Goal: Task Accomplishment & Management: Complete application form

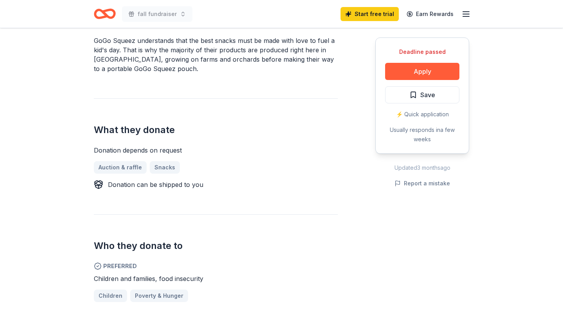
scroll to position [247, 0]
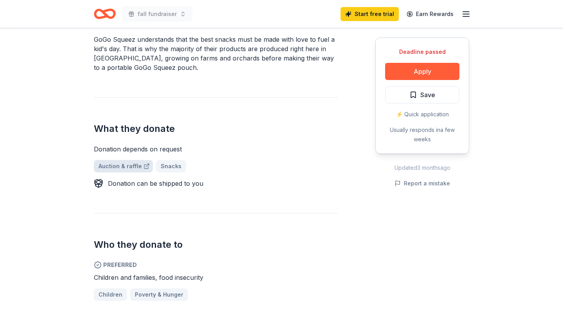
click at [116, 167] on link "Auction & raffle" at bounding box center [123, 166] width 59 height 13
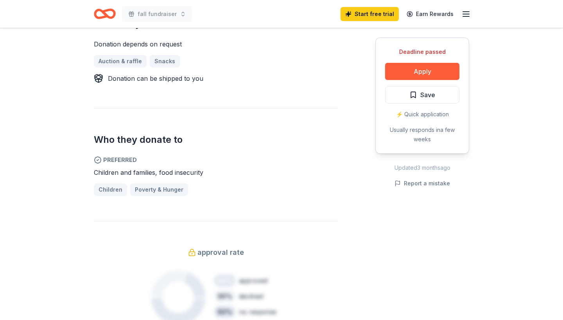
scroll to position [335, 0]
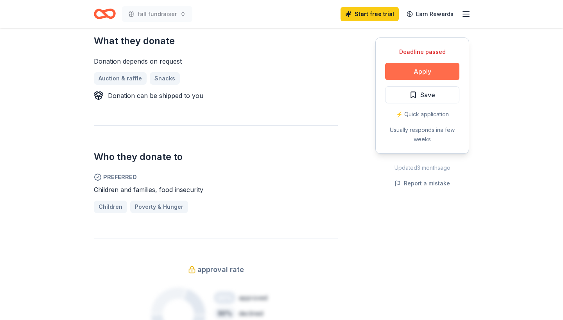
click at [421, 70] on button "Apply" at bounding box center [422, 71] width 74 height 17
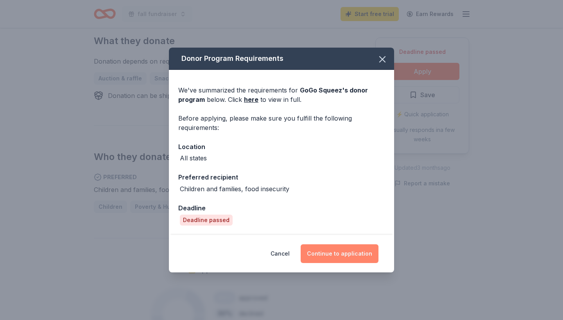
click at [338, 251] on button "Continue to application" at bounding box center [340, 254] width 78 height 19
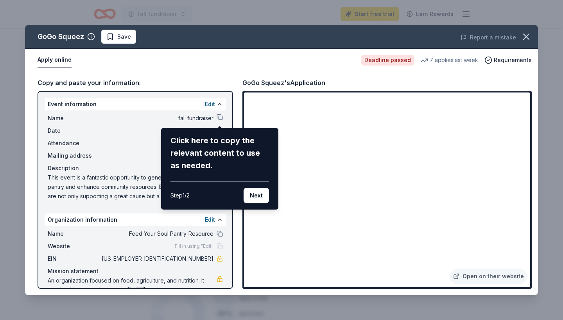
click at [254, 224] on div "GoGo Squeez Save Report a mistake Apply online Deadline passed 7 applies last w…" at bounding box center [281, 160] width 513 height 270
click at [257, 190] on button "Next" at bounding box center [255, 196] width 25 height 16
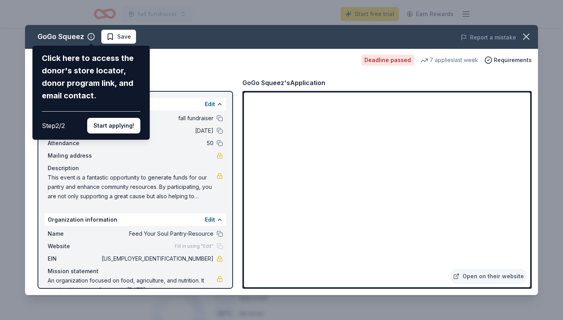
click at [448, 59] on div "GoGo Squeez Click here to access the donor's store locator, donor program link,…" at bounding box center [281, 160] width 513 height 270
click at [511, 58] on div "GoGo Squeez Click here to access the donor's store locator, donor program link,…" at bounding box center [281, 160] width 513 height 270
click at [115, 36] on div "GoGo Squeez Click here to access the donor's store locator, donor program link,…" at bounding box center [281, 160] width 513 height 270
click at [509, 60] on div "GoGo Squeez Click here to access the donor's store locator, donor program link,…" at bounding box center [281, 160] width 513 height 270
click at [529, 34] on icon "button" at bounding box center [525, 36] width 5 height 5
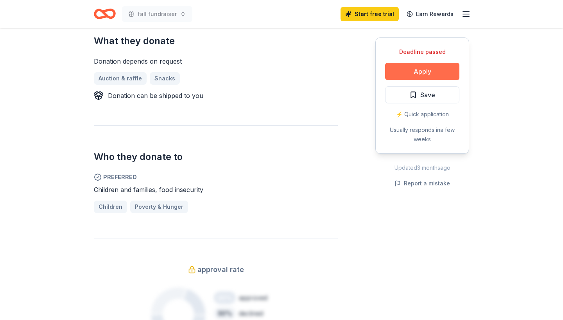
click at [425, 70] on button "Apply" at bounding box center [422, 71] width 74 height 17
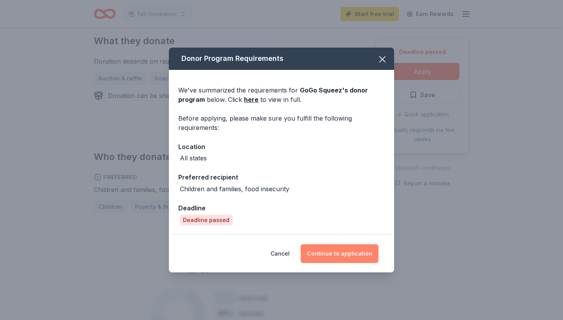
click at [349, 254] on button "Continue to application" at bounding box center [340, 254] width 78 height 19
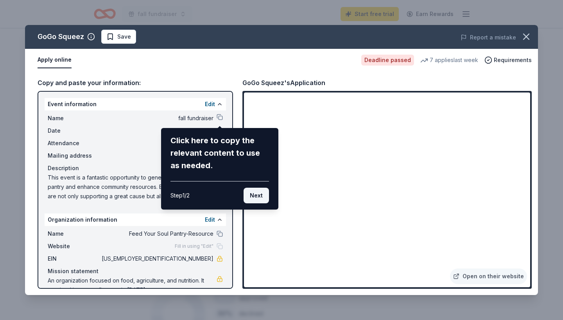
click at [256, 196] on button "Next" at bounding box center [255, 196] width 25 height 16
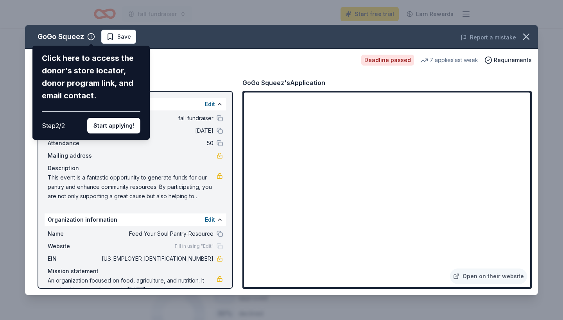
click at [274, 188] on div "GoGo Squeez Click here to access the donor's store locator, donor program link,…" at bounding box center [281, 160] width 513 height 270
click at [529, 35] on icon "button" at bounding box center [526, 36] width 11 height 11
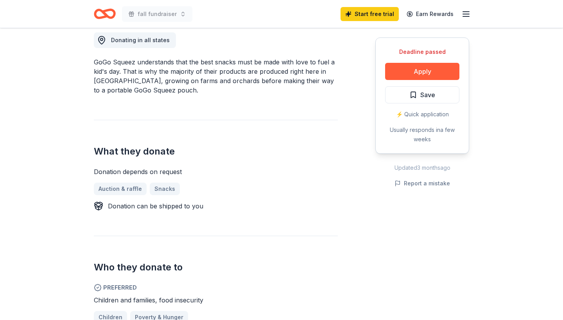
scroll to position [204, 0]
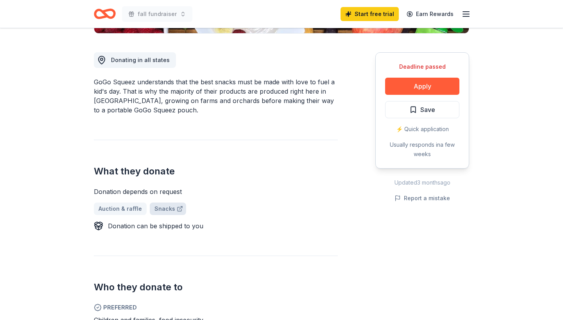
click at [166, 207] on link "Snacks" at bounding box center [168, 209] width 36 height 13
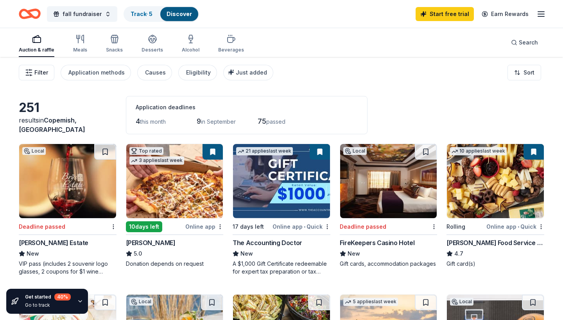
click at [36, 68] on button "Filter" at bounding box center [37, 73] width 36 height 16
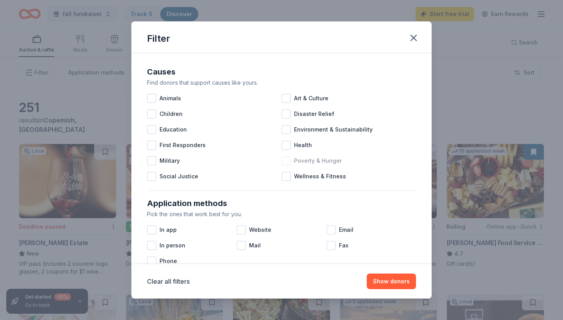
click at [286, 159] on div at bounding box center [285, 160] width 9 height 9
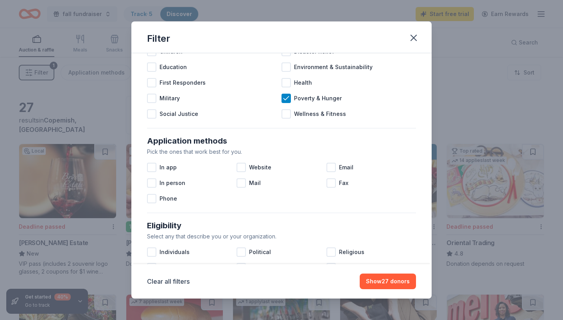
scroll to position [64, 0]
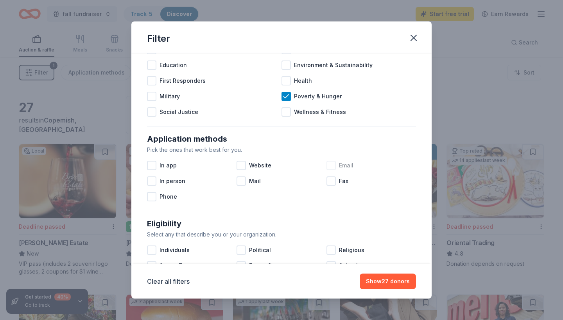
click at [330, 165] on div at bounding box center [330, 165] width 9 height 9
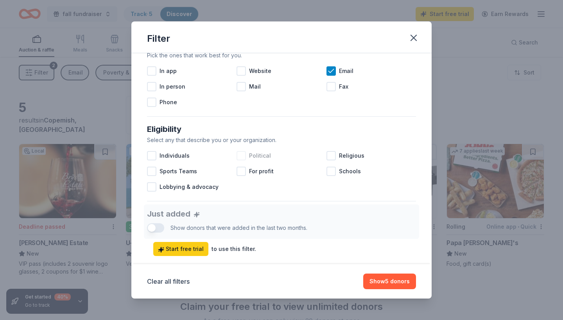
scroll to position [161, 0]
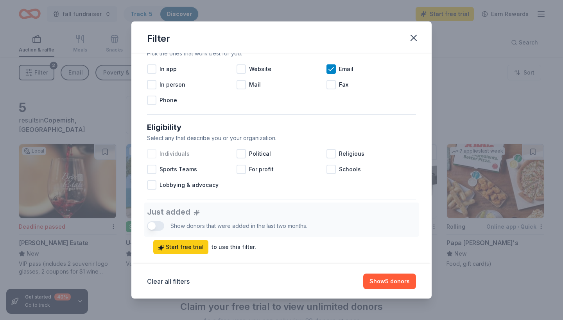
click at [151, 152] on div at bounding box center [151, 153] width 9 height 9
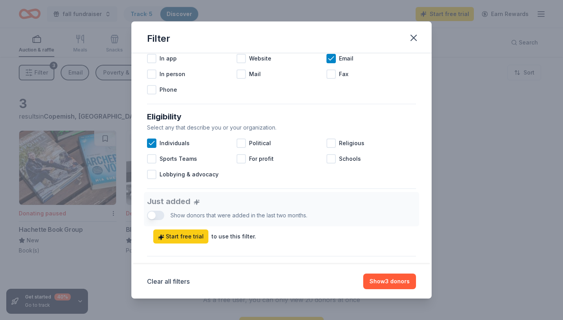
scroll to position [175, 0]
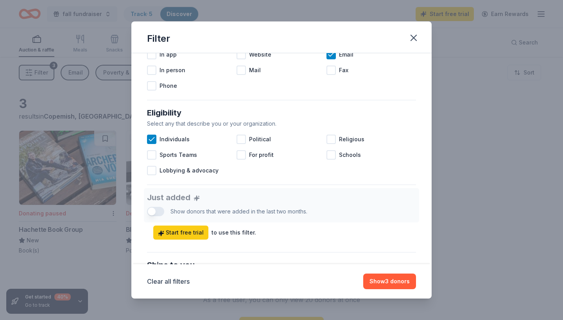
click at [158, 211] on div "Just added Show donors that were added in the last two months. Start free trial…" at bounding box center [281, 214] width 269 height 52
click at [153, 211] on div "Just added Show donors that were added in the last two months. Start free trial…" at bounding box center [281, 214] width 269 height 52
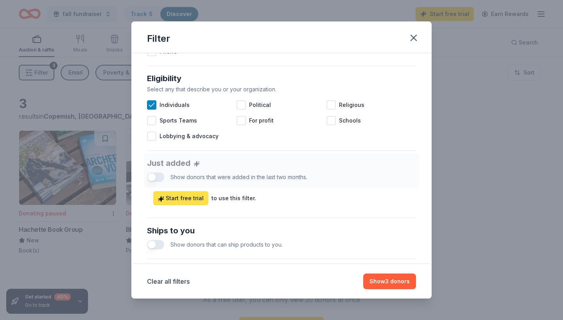
scroll to position [211, 0]
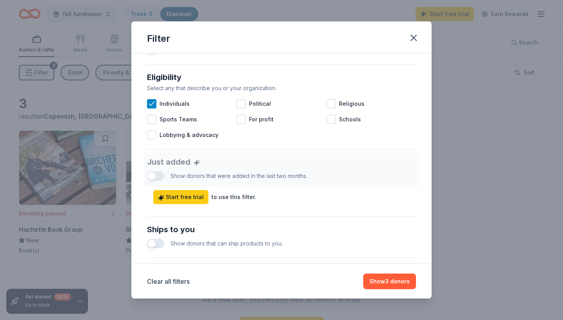
click at [154, 244] on button "button" at bounding box center [155, 243] width 17 height 9
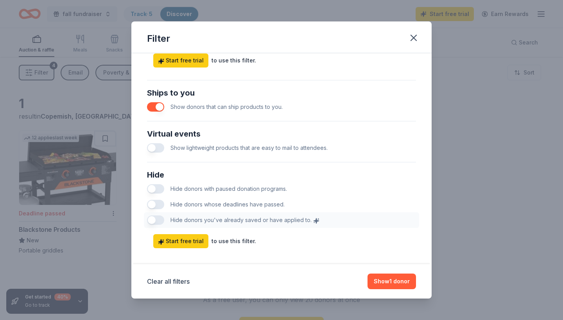
scroll to position [349, 0]
click at [159, 203] on button "button" at bounding box center [155, 203] width 17 height 9
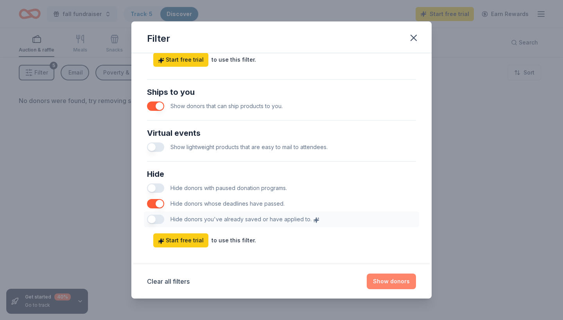
click at [386, 279] on button "Show donors" at bounding box center [391, 282] width 49 height 16
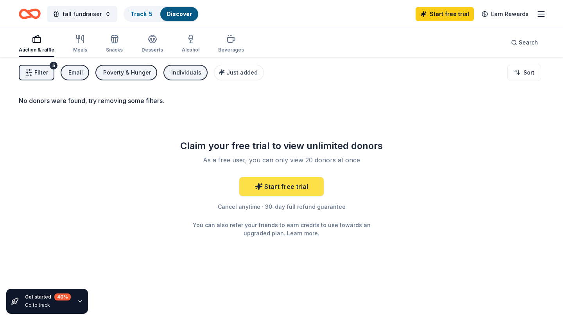
click at [289, 177] on link "Start free trial" at bounding box center [281, 186] width 84 height 19
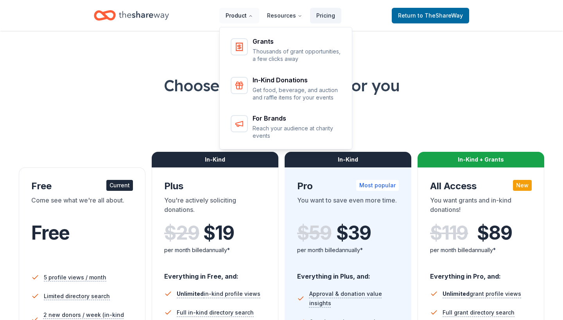
click at [241, 15] on button "Product" at bounding box center [239, 16] width 40 height 16
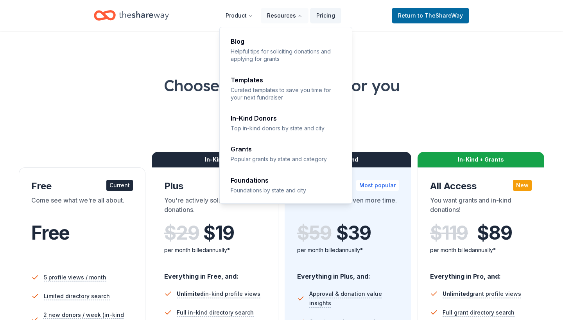
click at [286, 14] on button "Resources" at bounding box center [285, 16] width 48 height 16
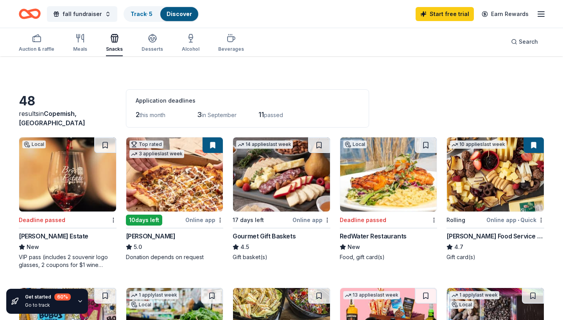
scroll to position [33, 0]
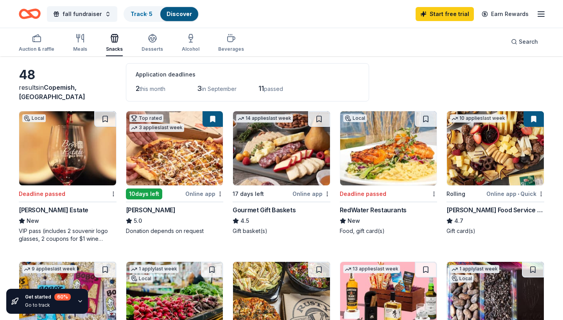
click at [272, 210] on div "Gourmet Gift Baskets" at bounding box center [264, 210] width 63 height 9
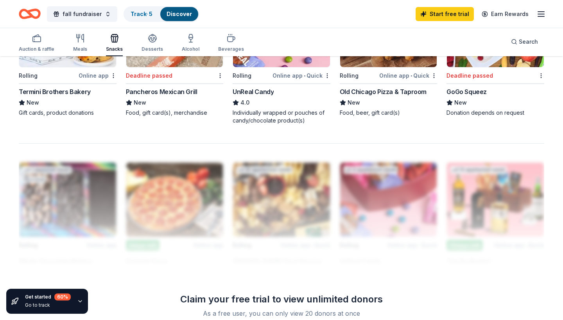
scroll to position [596, 0]
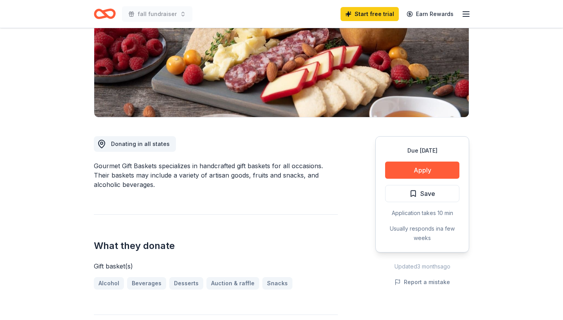
scroll to position [121, 0]
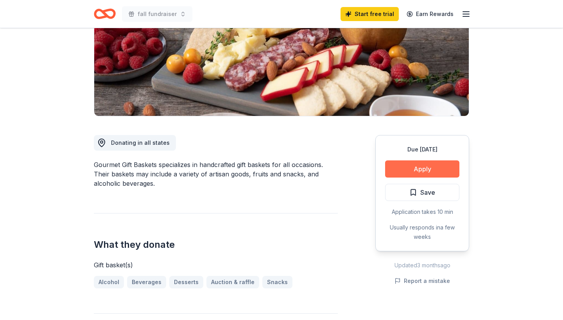
click at [426, 166] on button "Apply" at bounding box center [422, 169] width 74 height 17
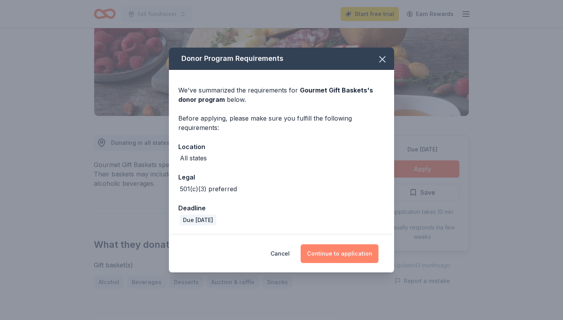
click at [329, 252] on button "Continue to application" at bounding box center [340, 254] width 78 height 19
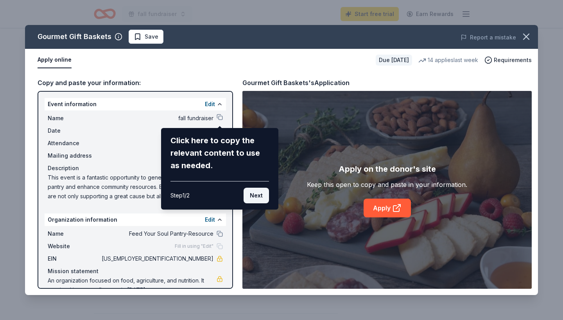
click at [259, 196] on button "Next" at bounding box center [255, 196] width 25 height 16
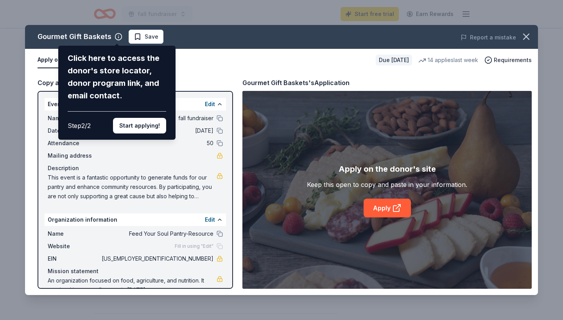
click at [387, 207] on div "Gourmet Gift Baskets Click here to access the donor's store locator, donor prog…" at bounding box center [281, 160] width 513 height 270
click at [383, 209] on div "Gourmet Gift Baskets Click here to access the donor's store locator, donor prog…" at bounding box center [281, 160] width 513 height 270
click at [133, 118] on button "Start applying!" at bounding box center [139, 126] width 53 height 16
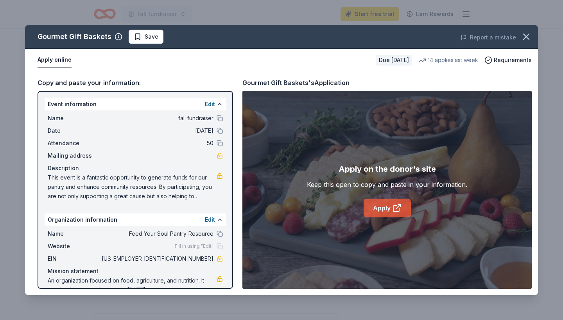
click at [379, 209] on link "Apply" at bounding box center [386, 208] width 47 height 19
